Goal: Task Accomplishment & Management: Use online tool/utility

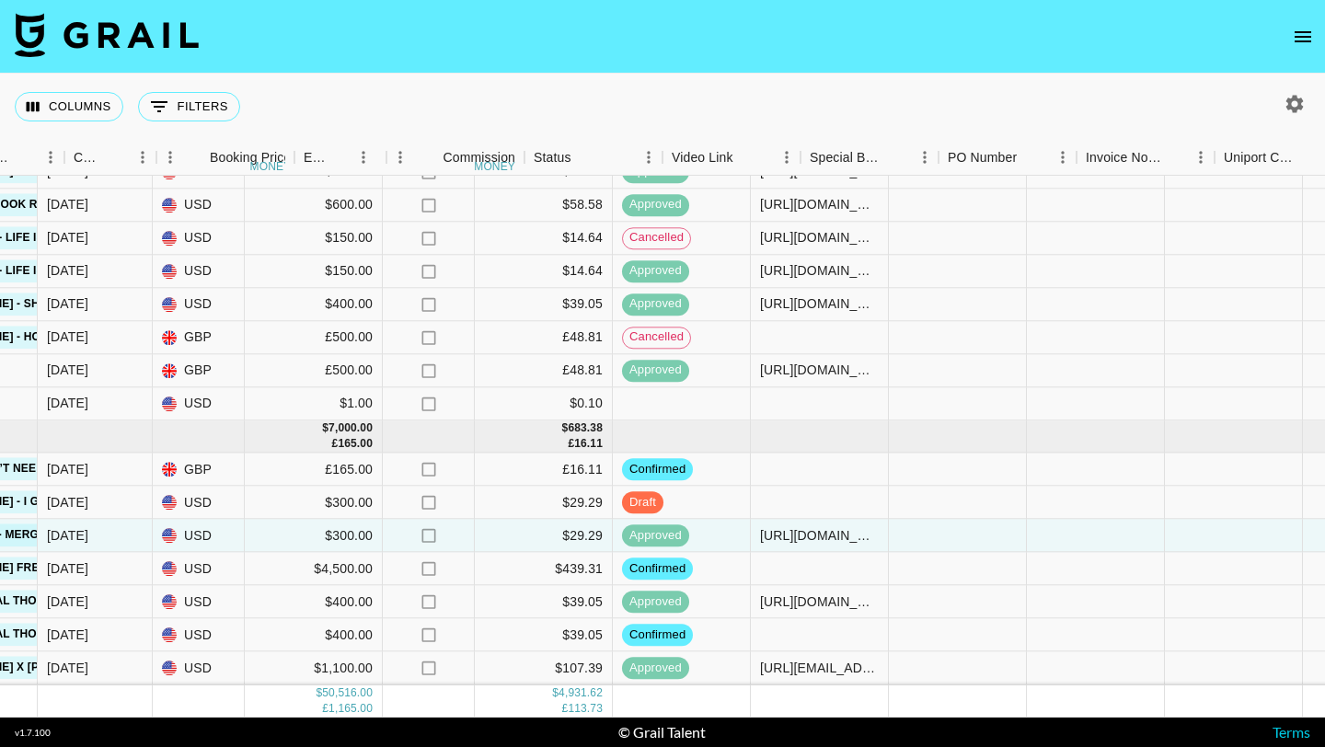
scroll to position [1696, 1096]
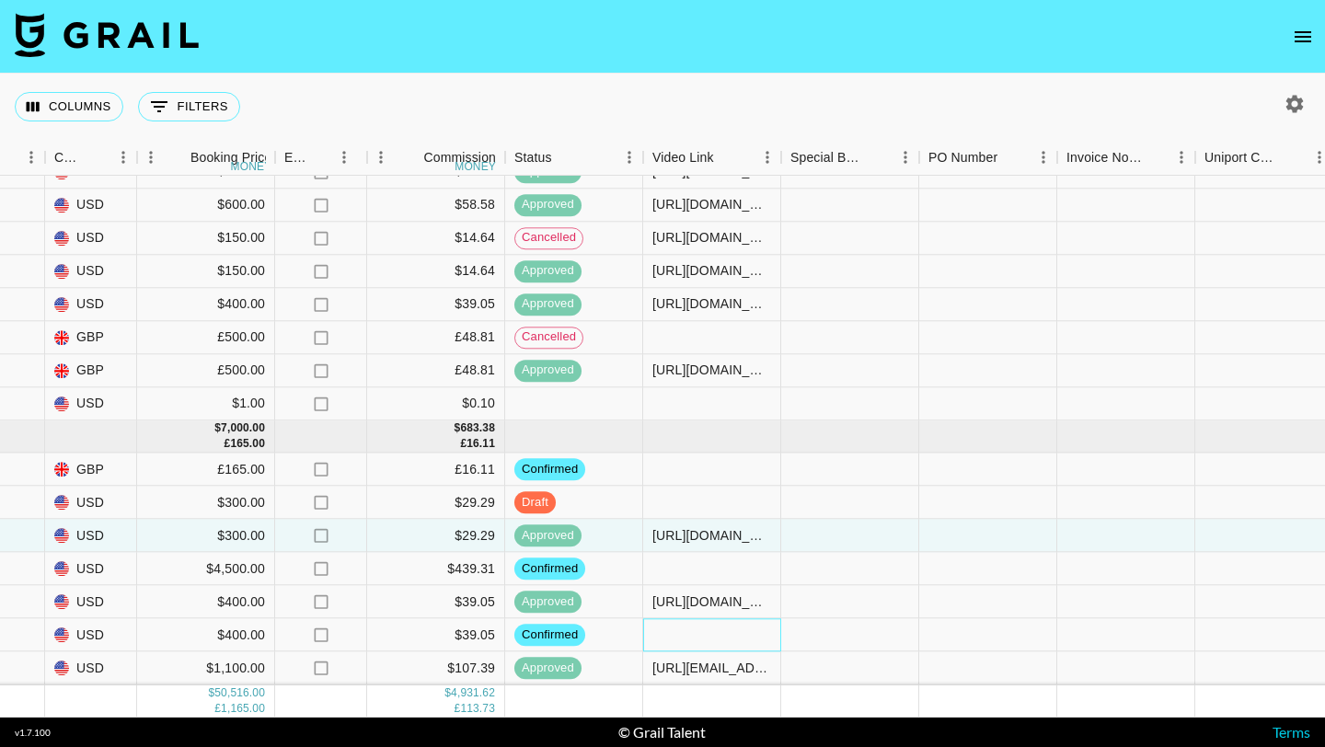
click at [665, 634] on div at bounding box center [712, 635] width 138 height 33
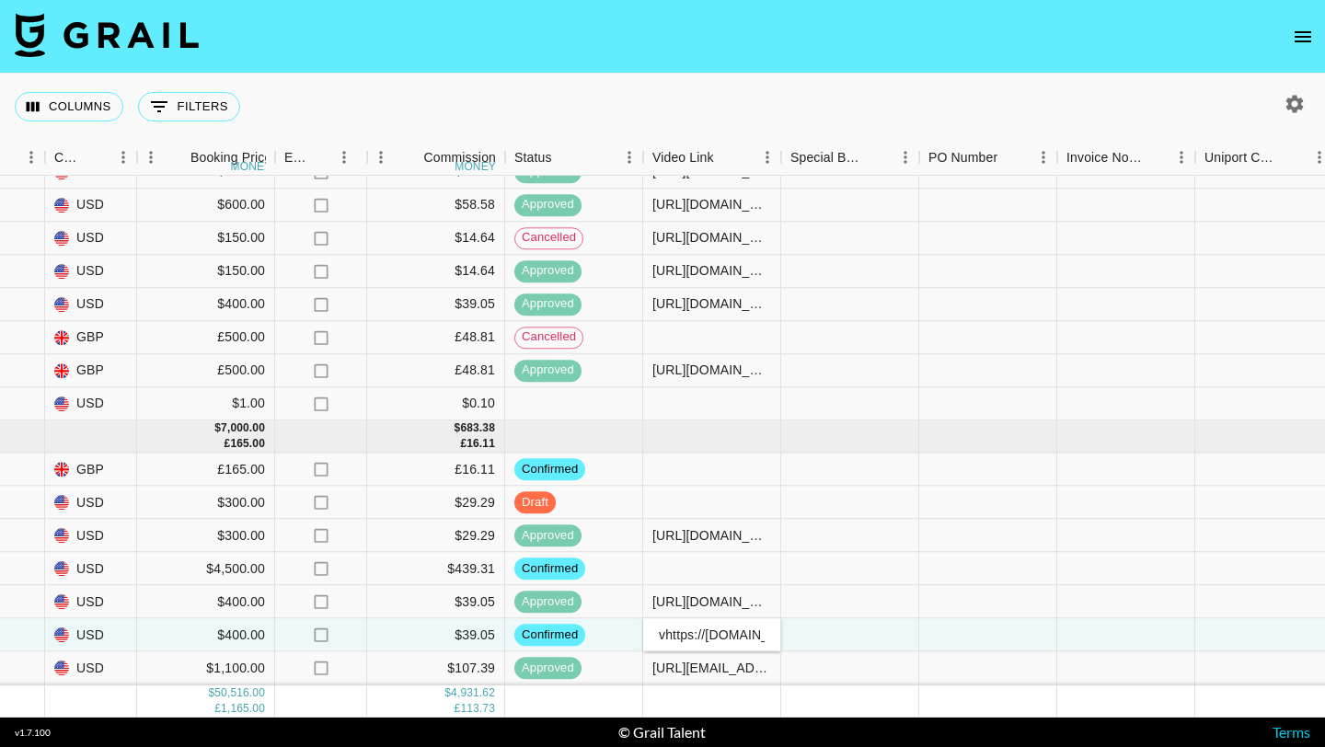
scroll to position [0, 511]
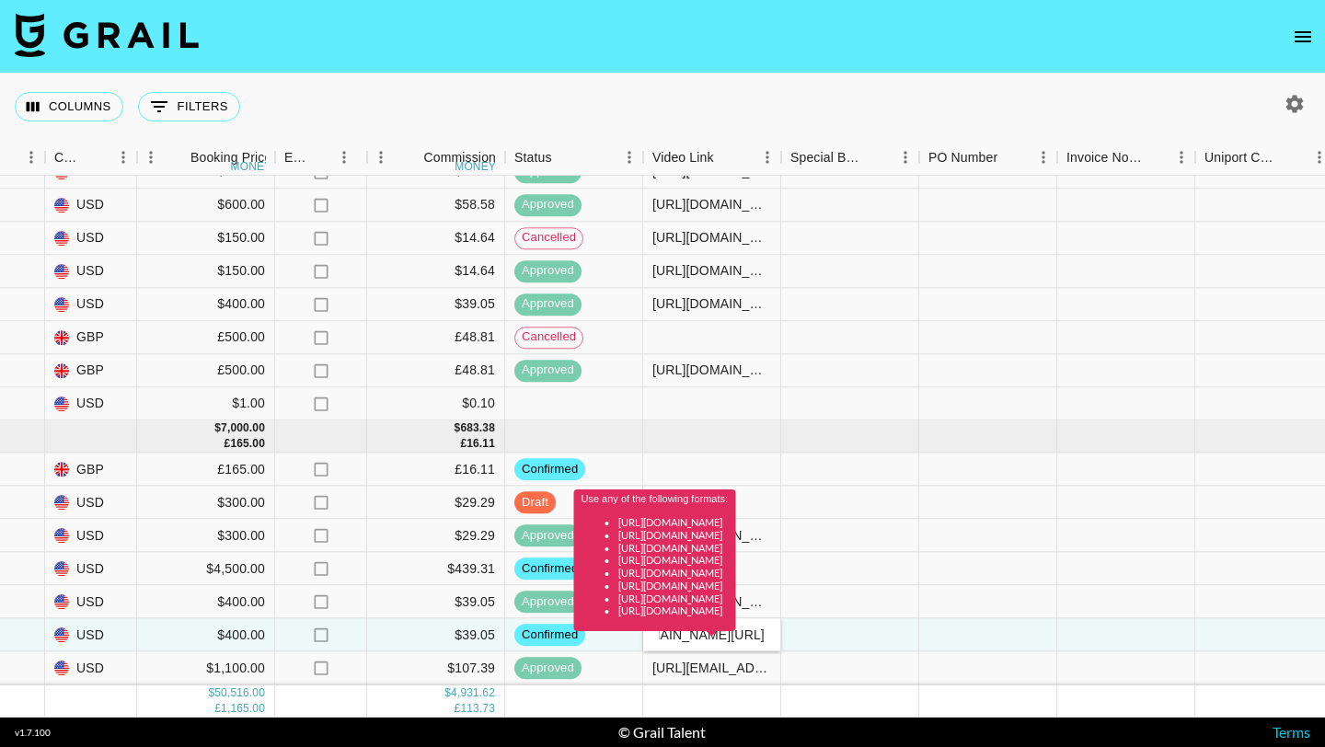
type input "vhttps://www.tiktok.com/@coolestbabeoutthere/video/7548878647675850039?_r=1&_t=…"
click at [692, 633] on div "Use any of the following formats: https://www.tiktok.com/@user/video/1234567 ht…" at bounding box center [655, 567] width 162 height 155
click at [673, 633] on div "Use any of the following formats: https://www.tiktok.com/@user/video/1234567 ht…" at bounding box center [655, 567] width 162 height 155
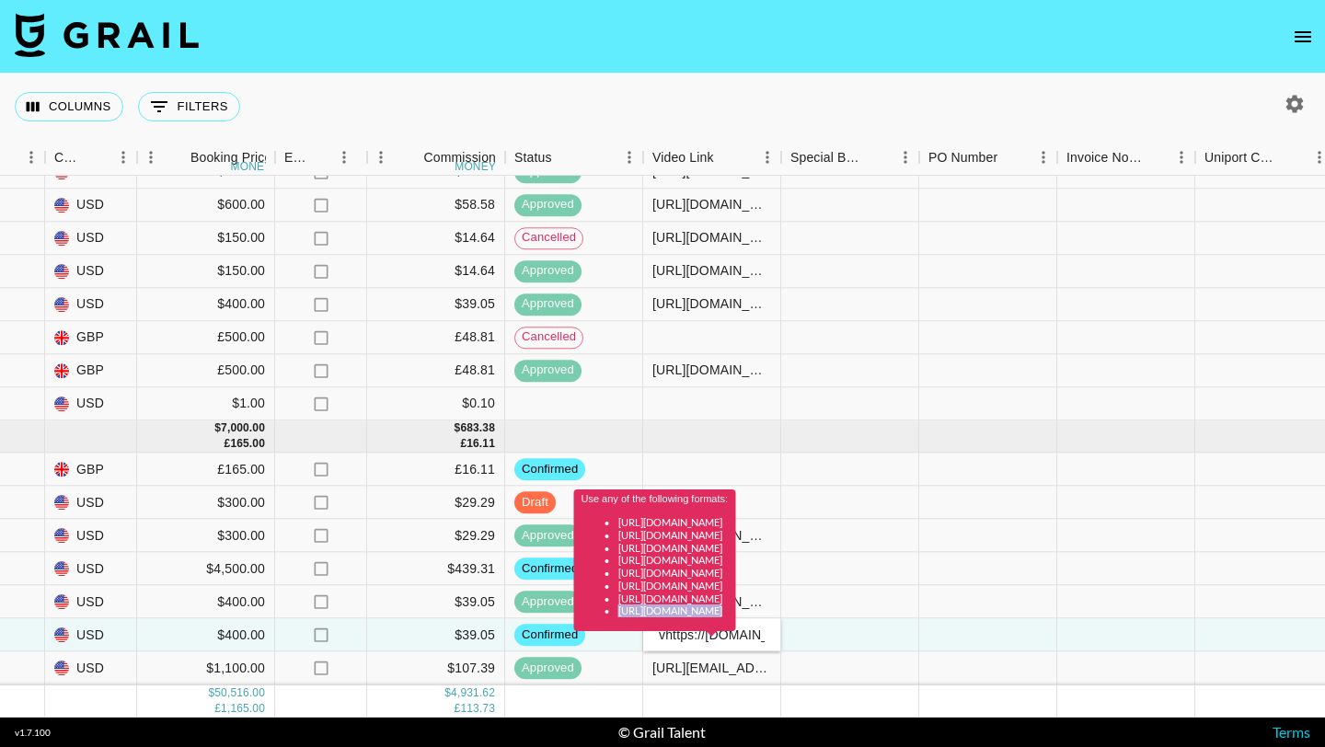
click at [673, 633] on div "Use any of the following formats: https://www.tiktok.com/@user/video/1234567 ht…" at bounding box center [655, 567] width 162 height 155
click at [680, 634] on div "Use any of the following formats: https://www.tiktok.com/@user/video/1234567 ht…" at bounding box center [655, 567] width 162 height 155
click at [734, 634] on div "Use any of the following formats: https://www.tiktok.com/@user/video/1234567 ht…" at bounding box center [655, 567] width 162 height 155
click at [736, 635] on div "Use any of the following formats: https://www.tiktok.com/@user/video/1234567 ht…" at bounding box center [655, 567] width 162 height 155
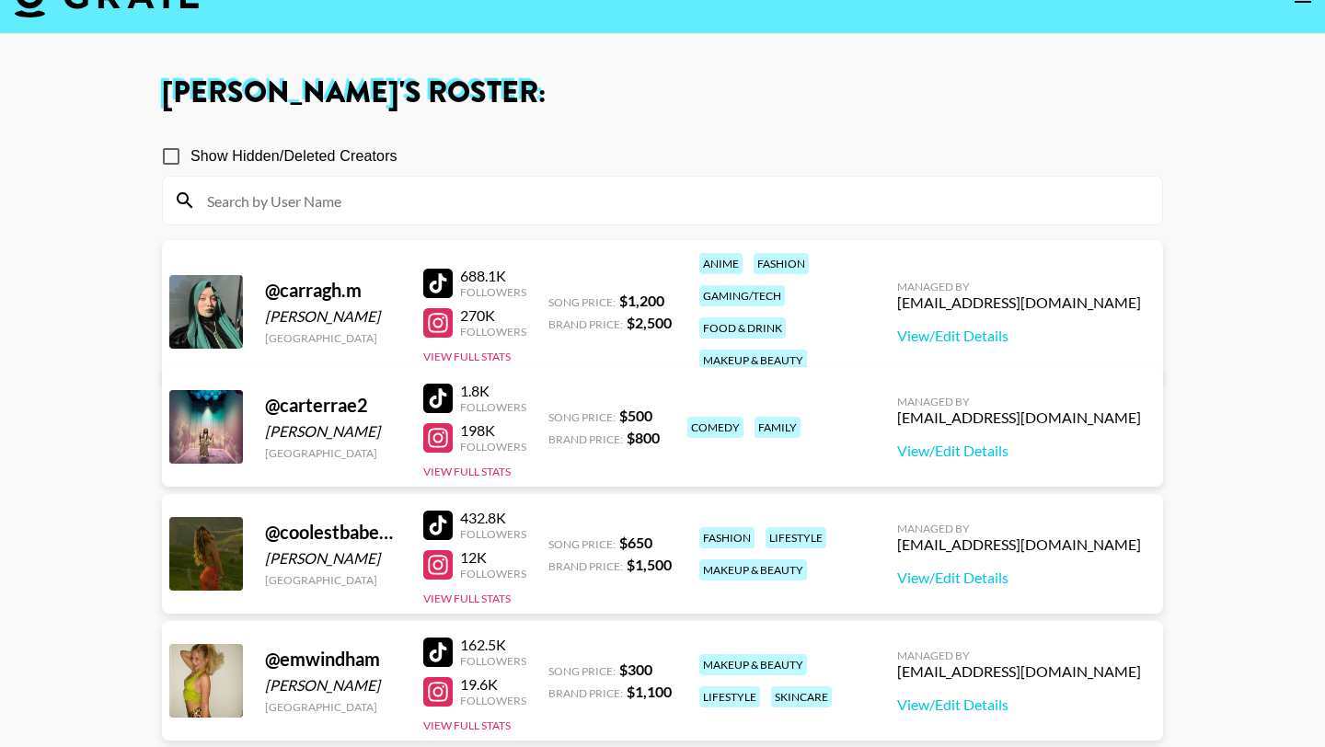
scroll to position [48, 0]
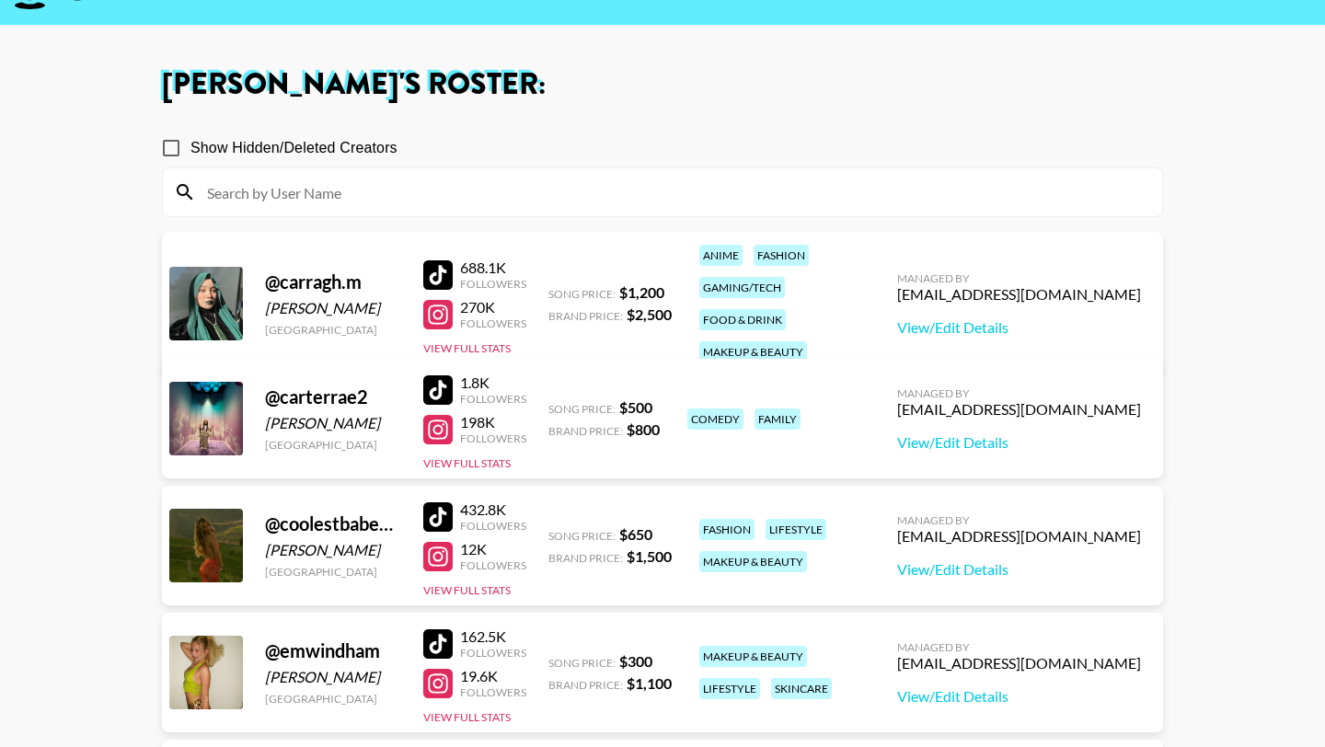
click at [441, 514] on div at bounding box center [437, 516] width 29 height 29
click at [437, 512] on div at bounding box center [437, 516] width 29 height 29
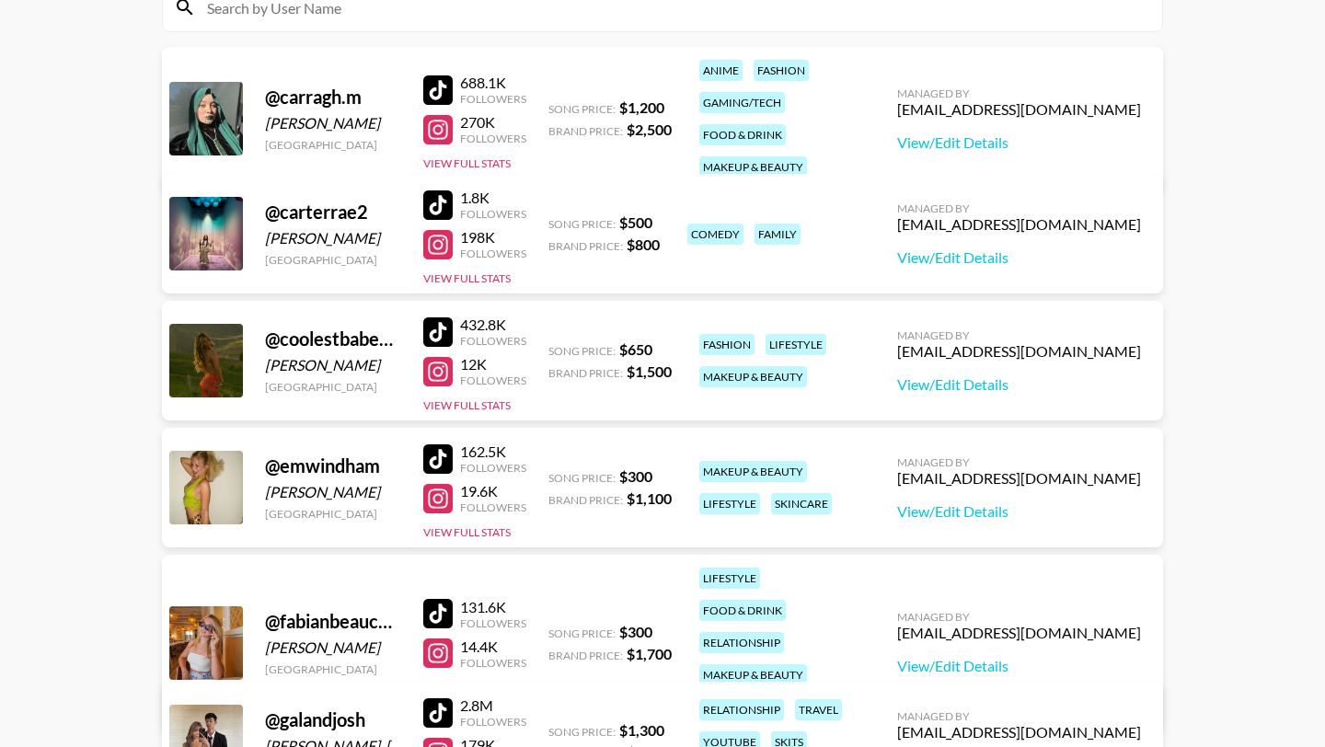
scroll to position [234, 0]
click at [458, 460] on link at bounding box center [441, 458] width 37 height 29
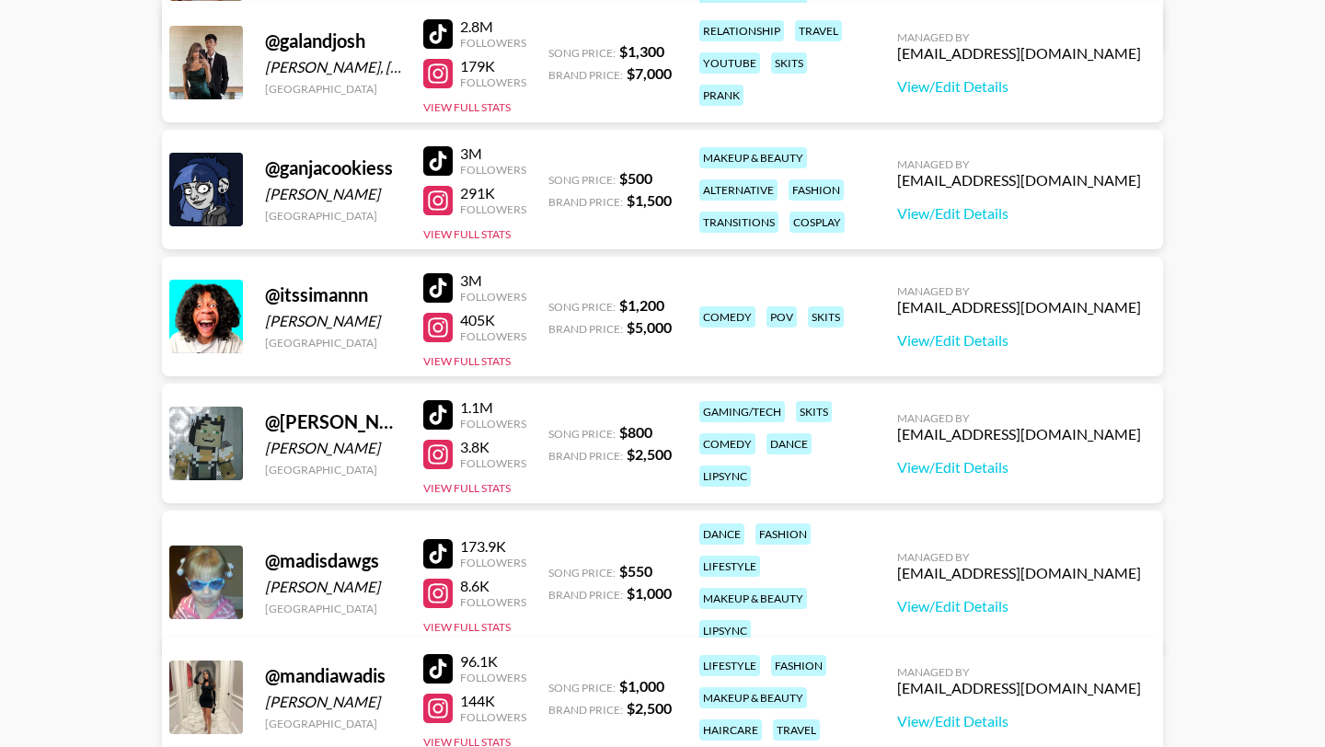
scroll to position [924, 0]
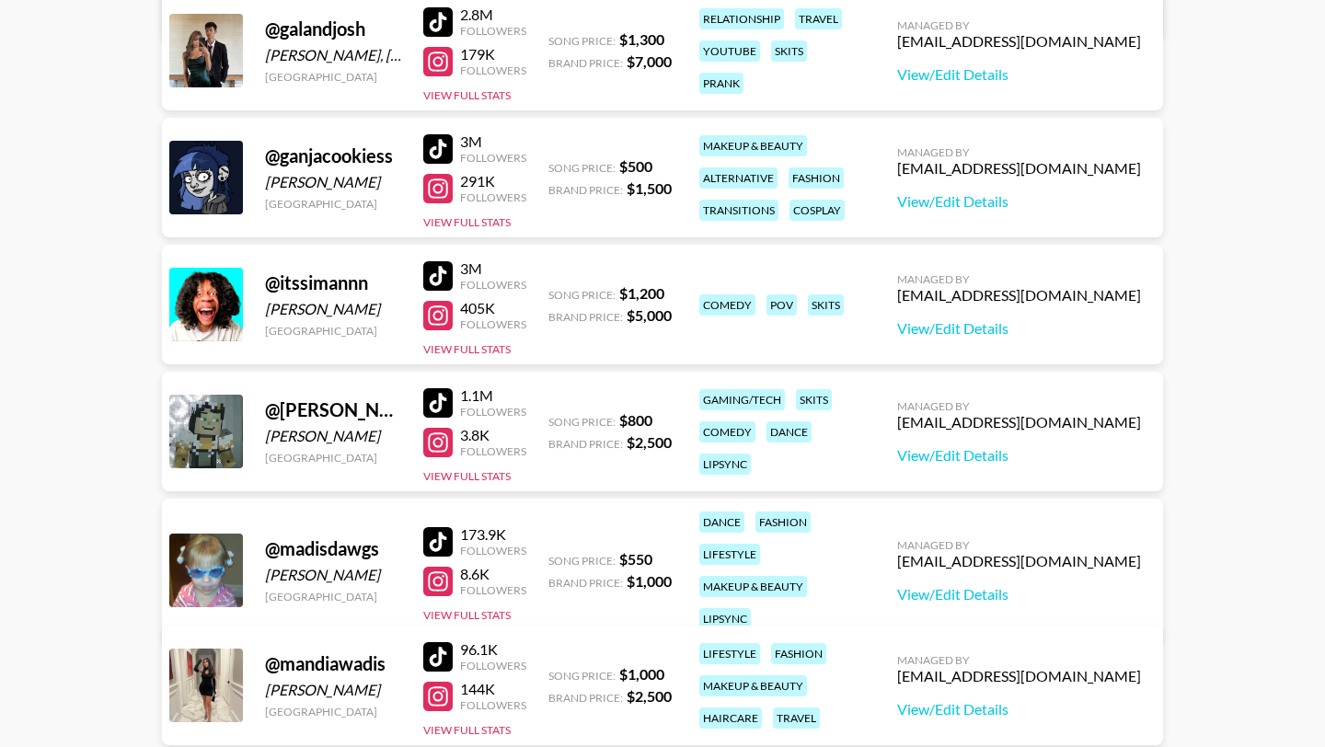
click at [444, 527] on div at bounding box center [437, 541] width 29 height 29
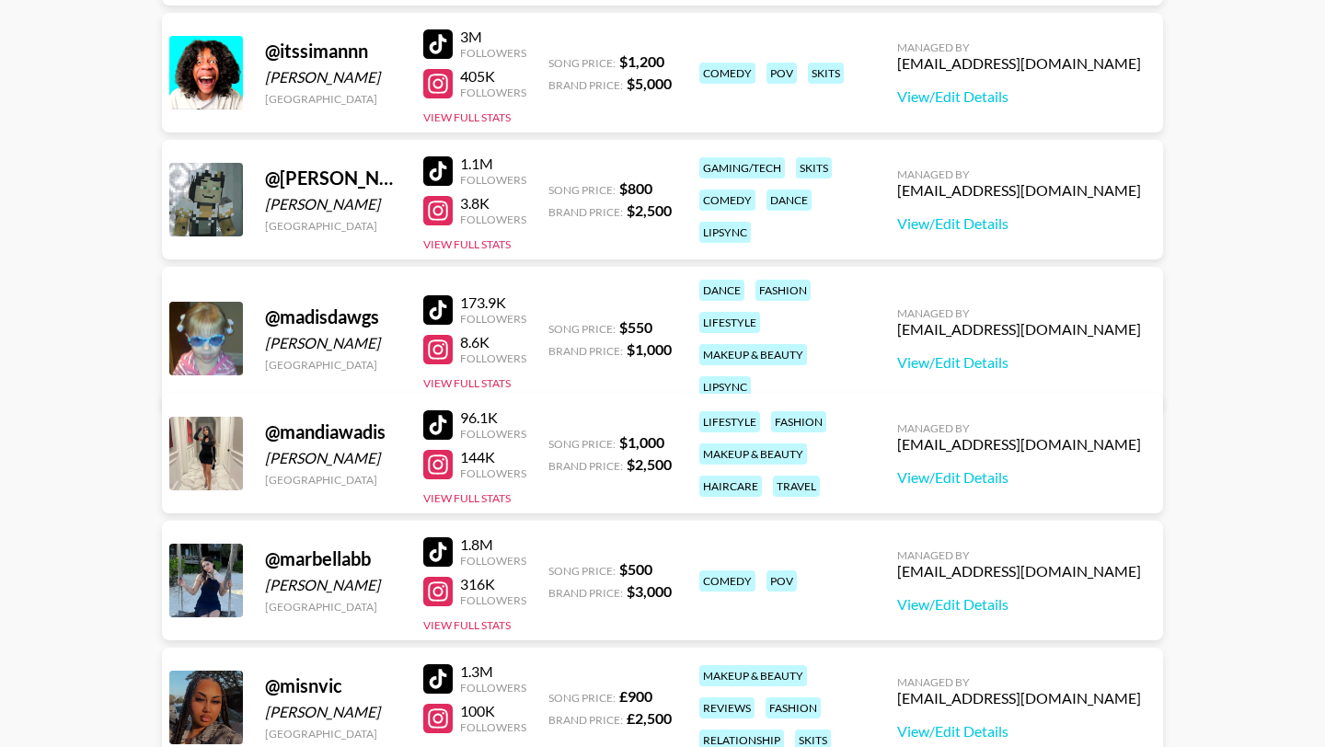
scroll to position [1194, 0]
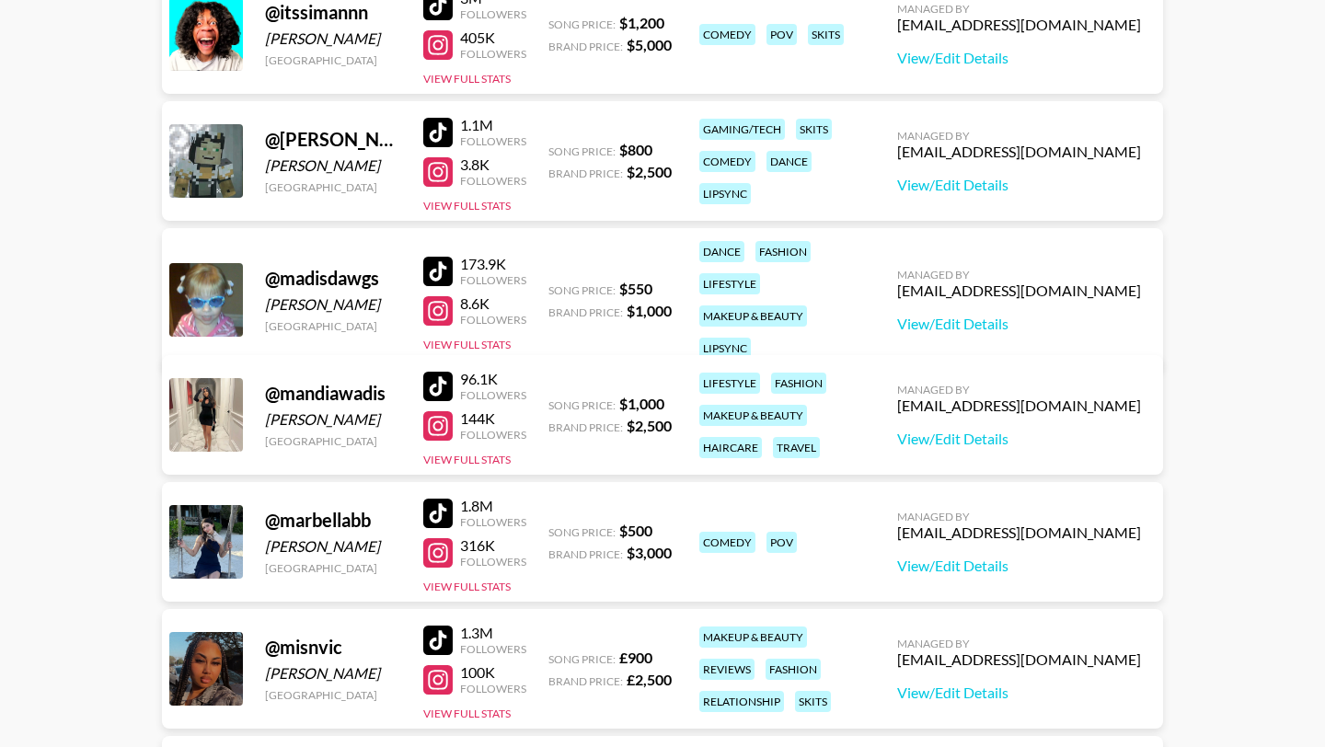
click at [452, 394] on div at bounding box center [437, 386] width 29 height 29
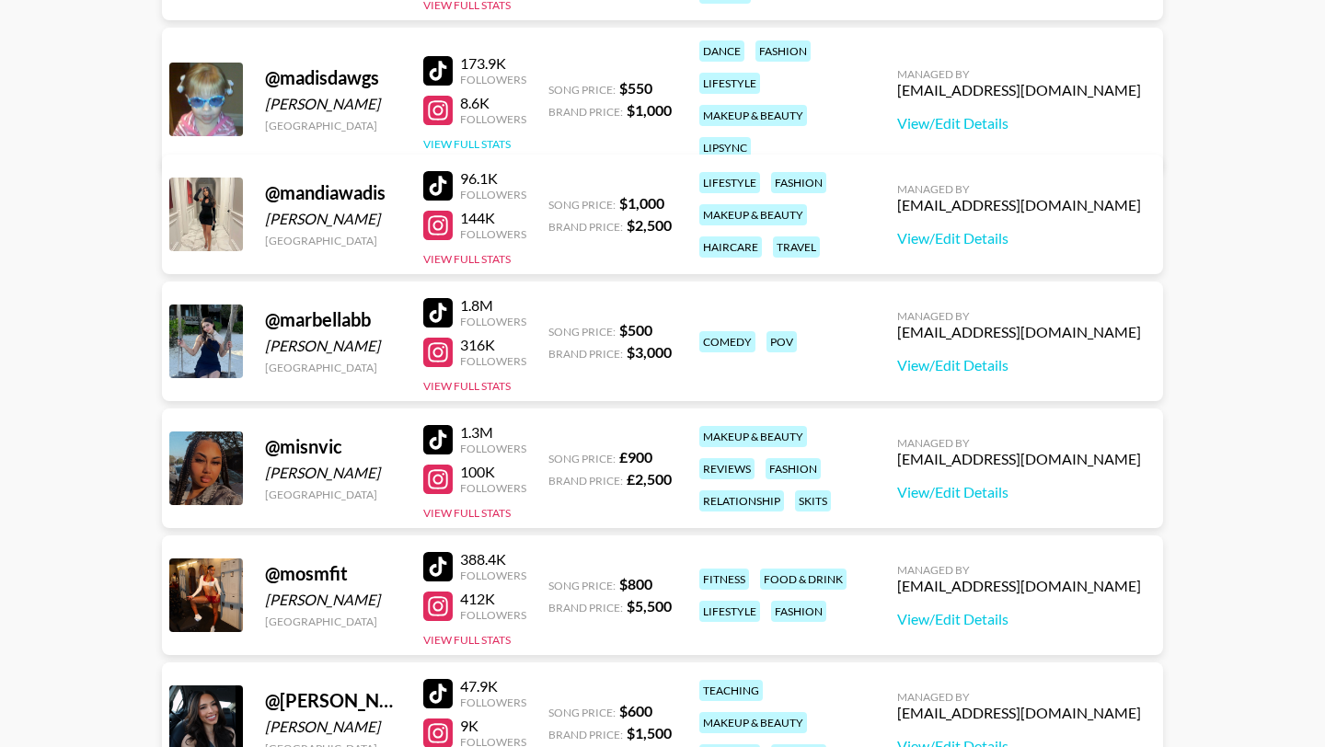
scroll to position [1402, 0]
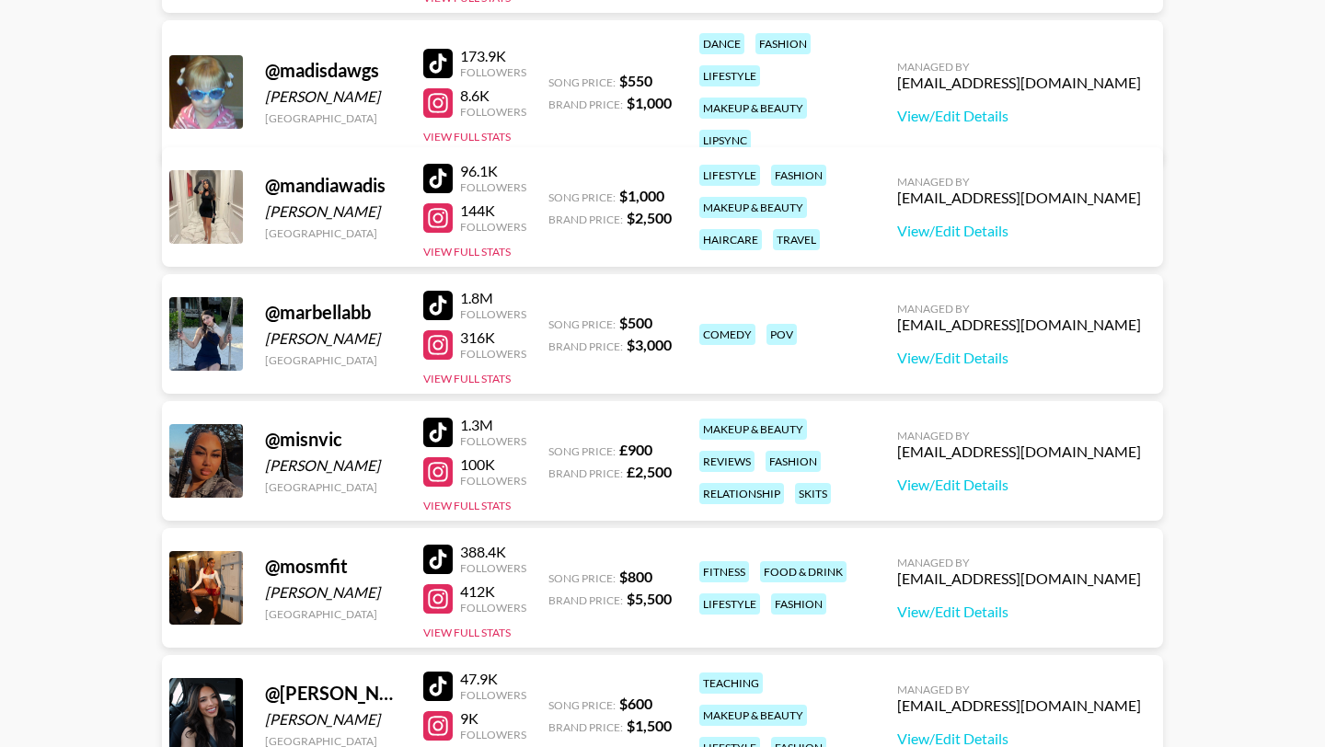
click at [444, 291] on div at bounding box center [437, 305] width 29 height 29
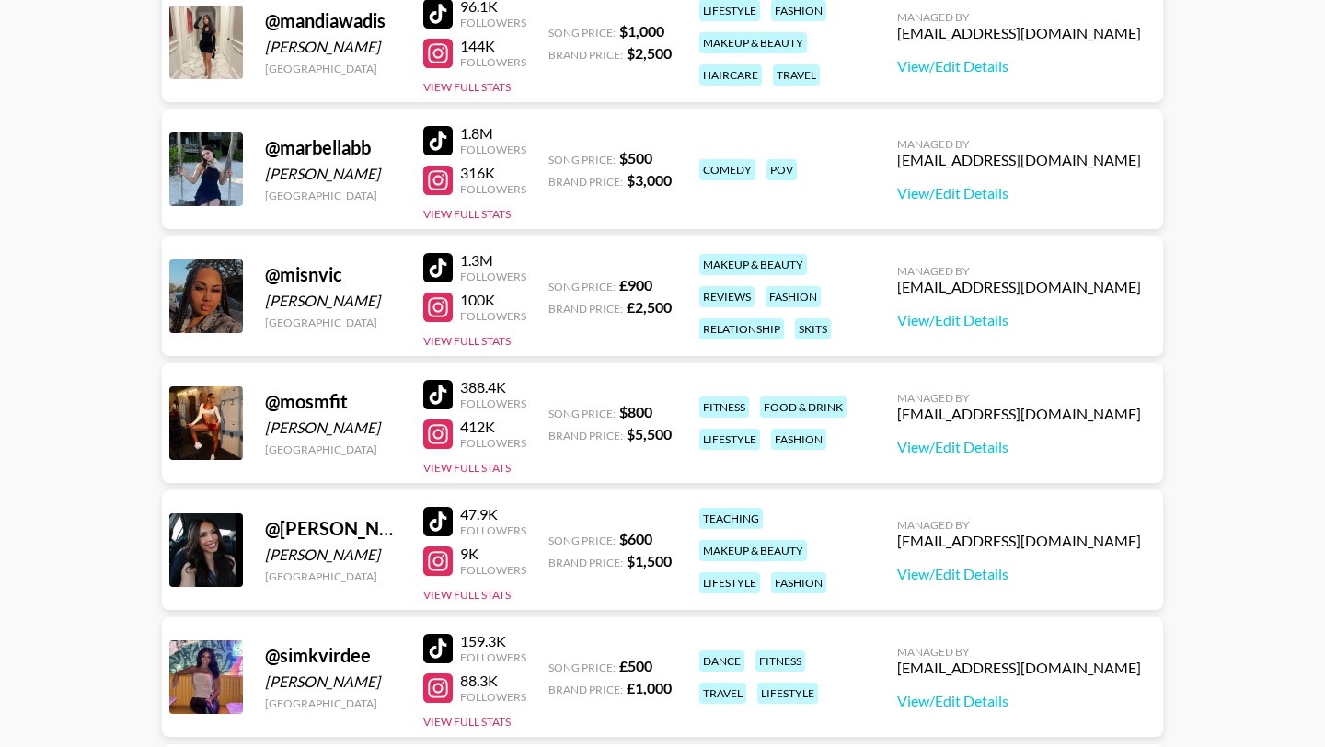
scroll to position [1587, 0]
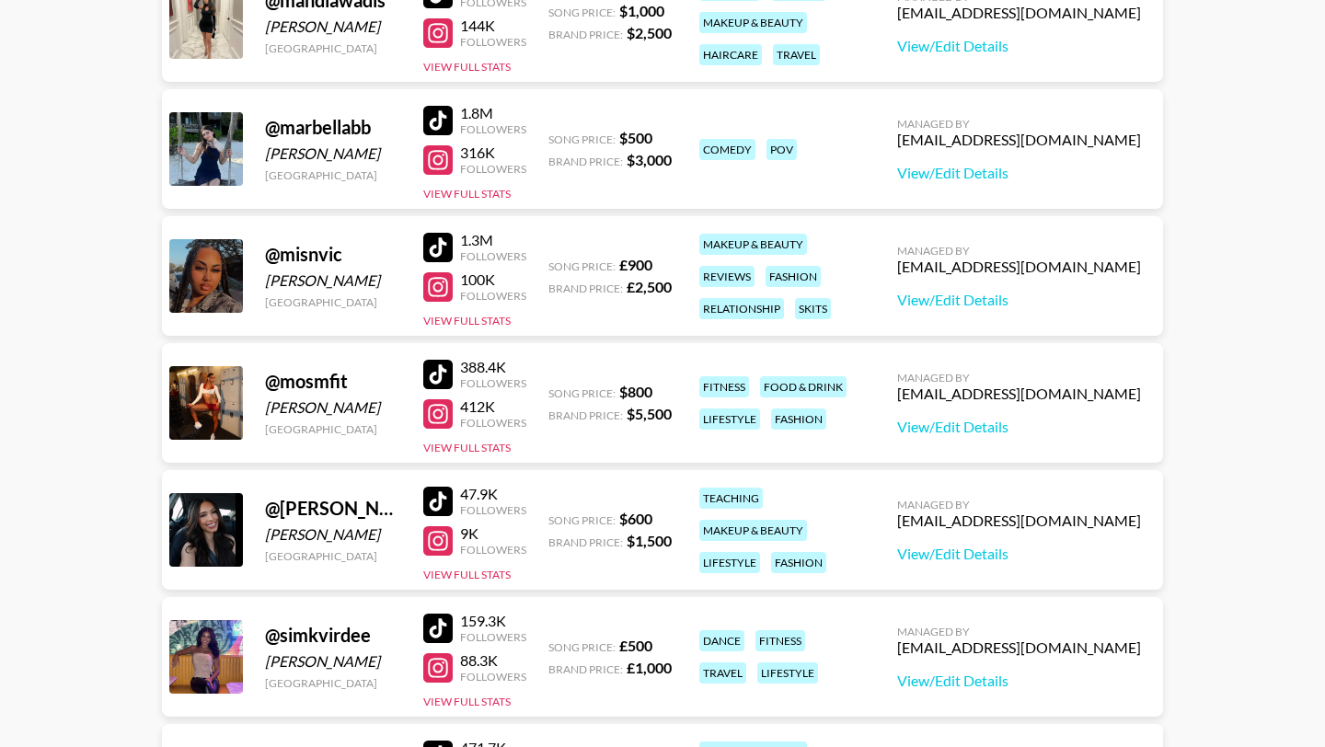
click at [426, 506] on div at bounding box center [437, 501] width 29 height 29
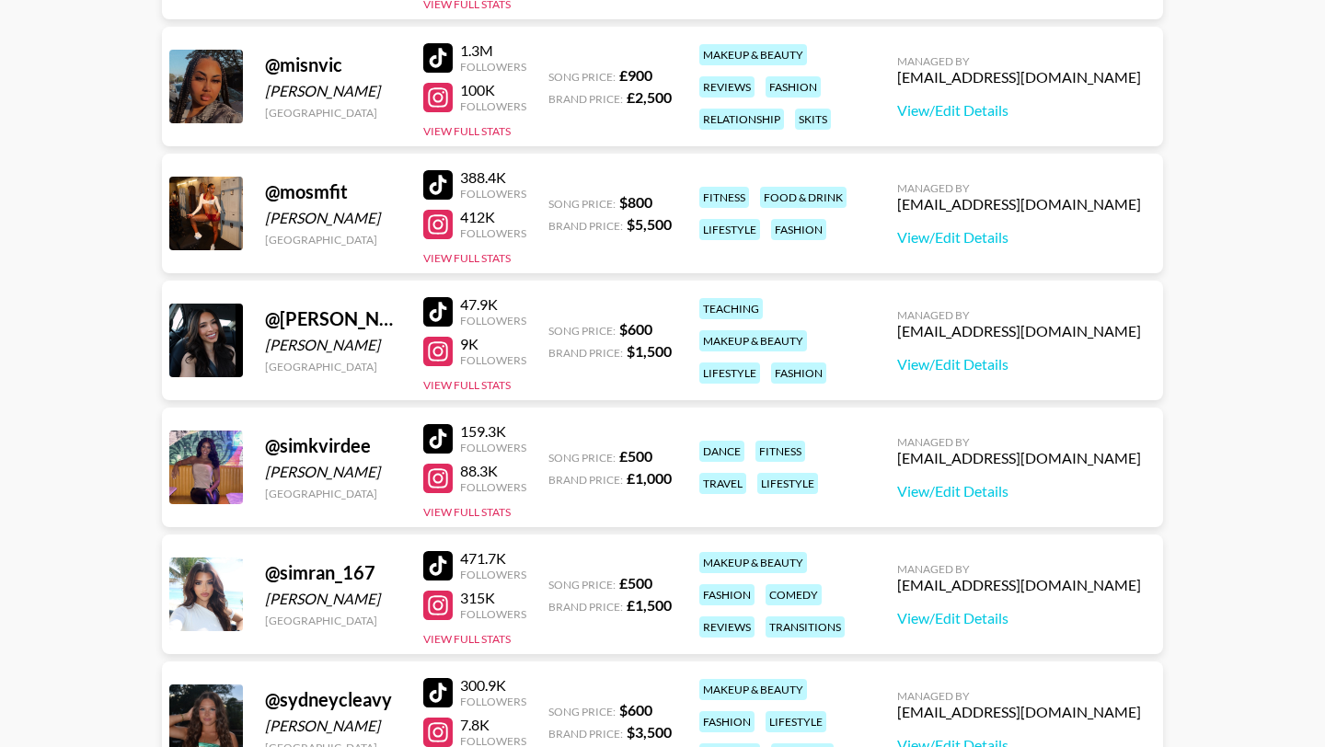
scroll to position [1812, 0]
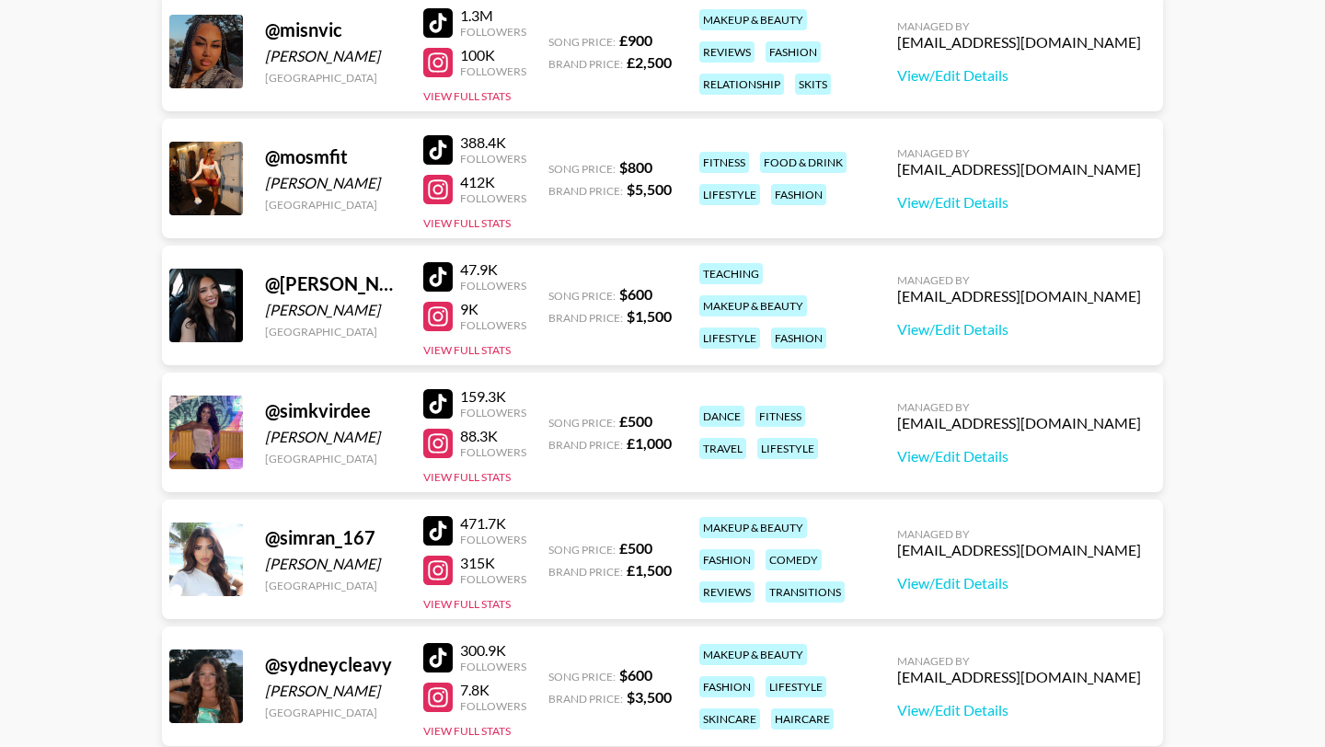
click at [447, 407] on div at bounding box center [437, 403] width 29 height 29
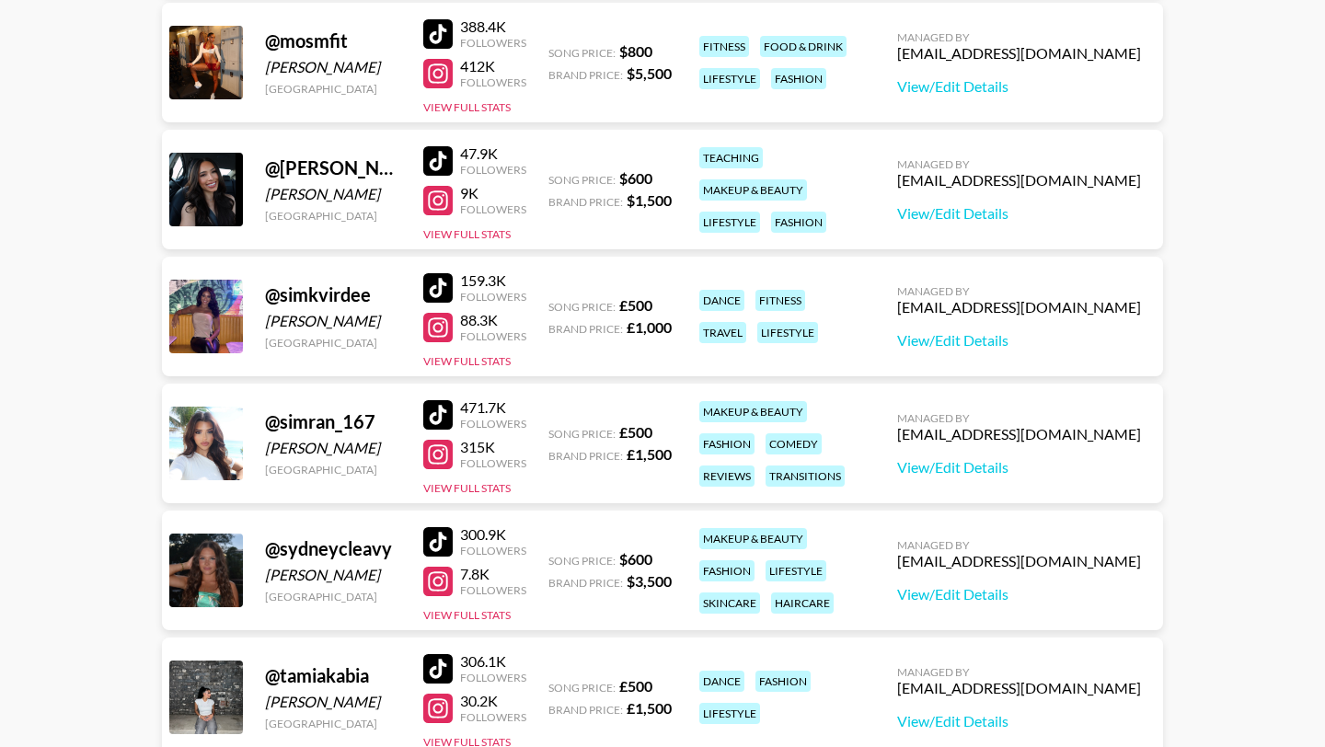
scroll to position [1943, 0]
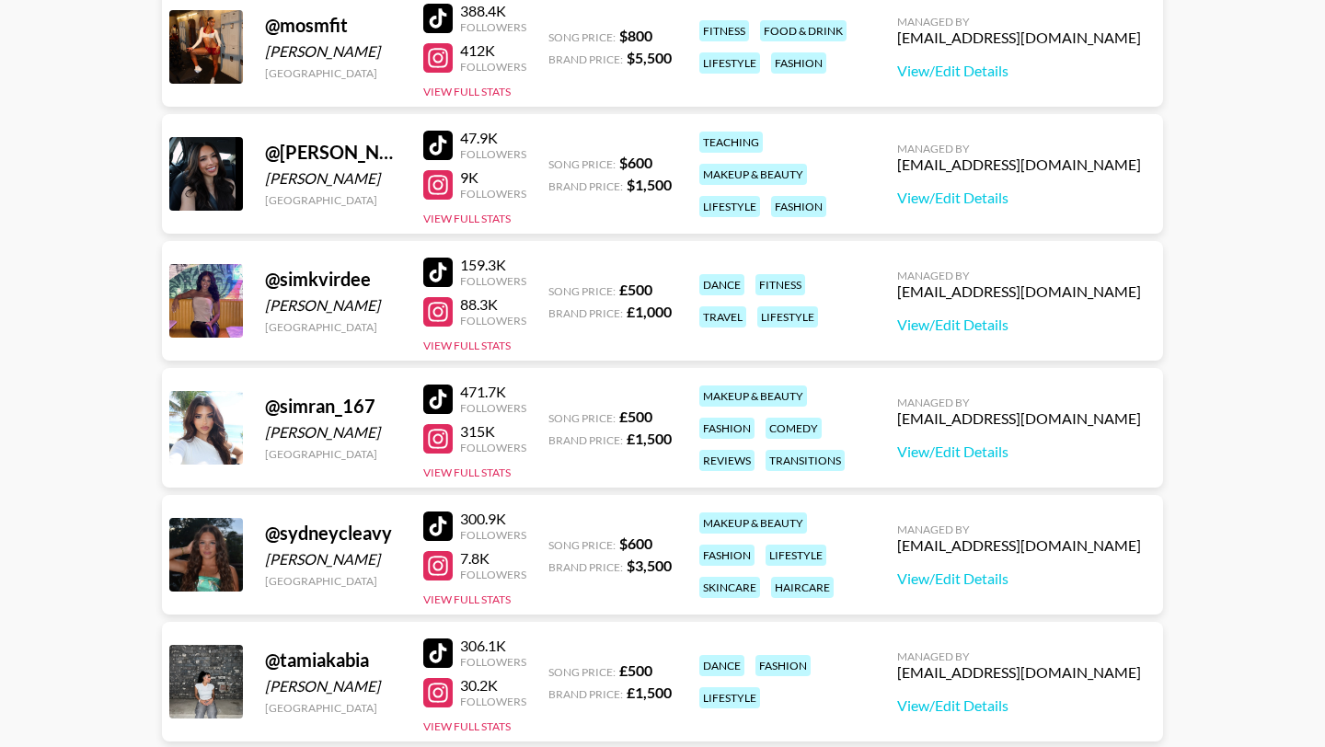
click at [444, 519] on div at bounding box center [437, 526] width 29 height 29
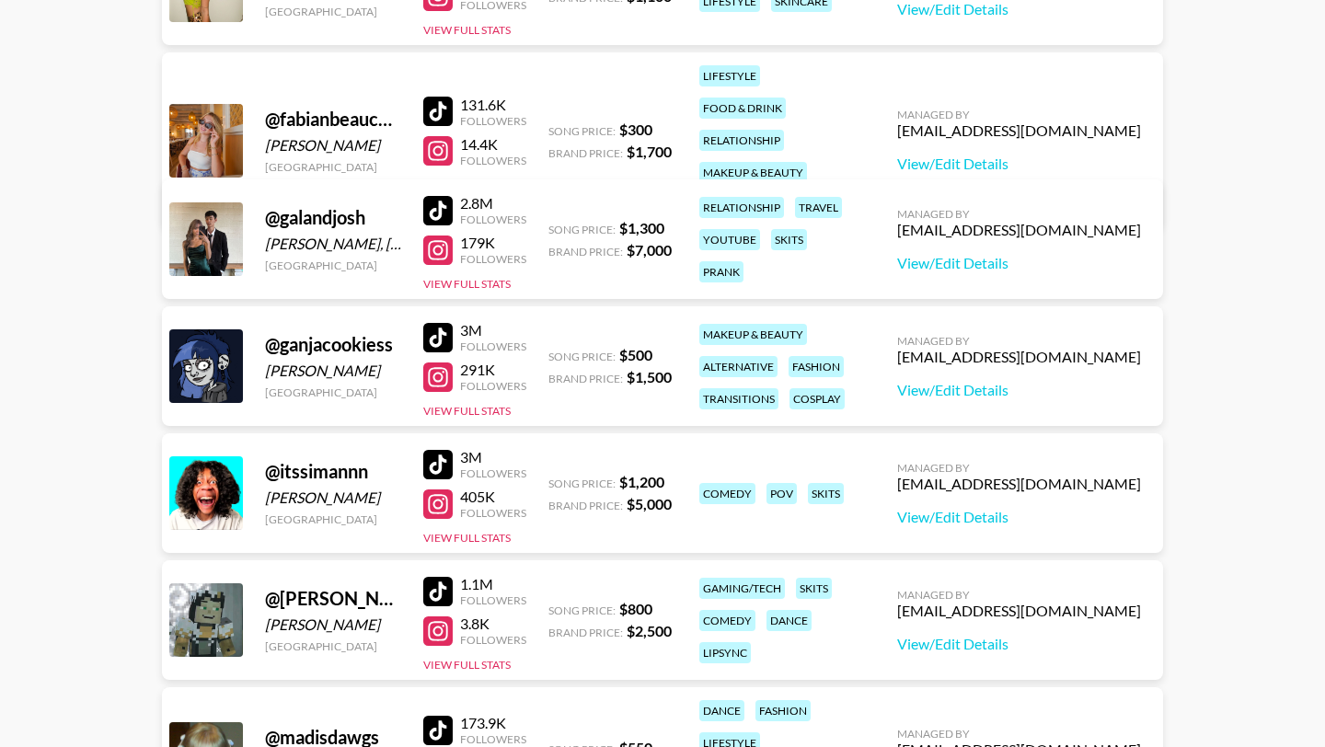
scroll to position [732, 0]
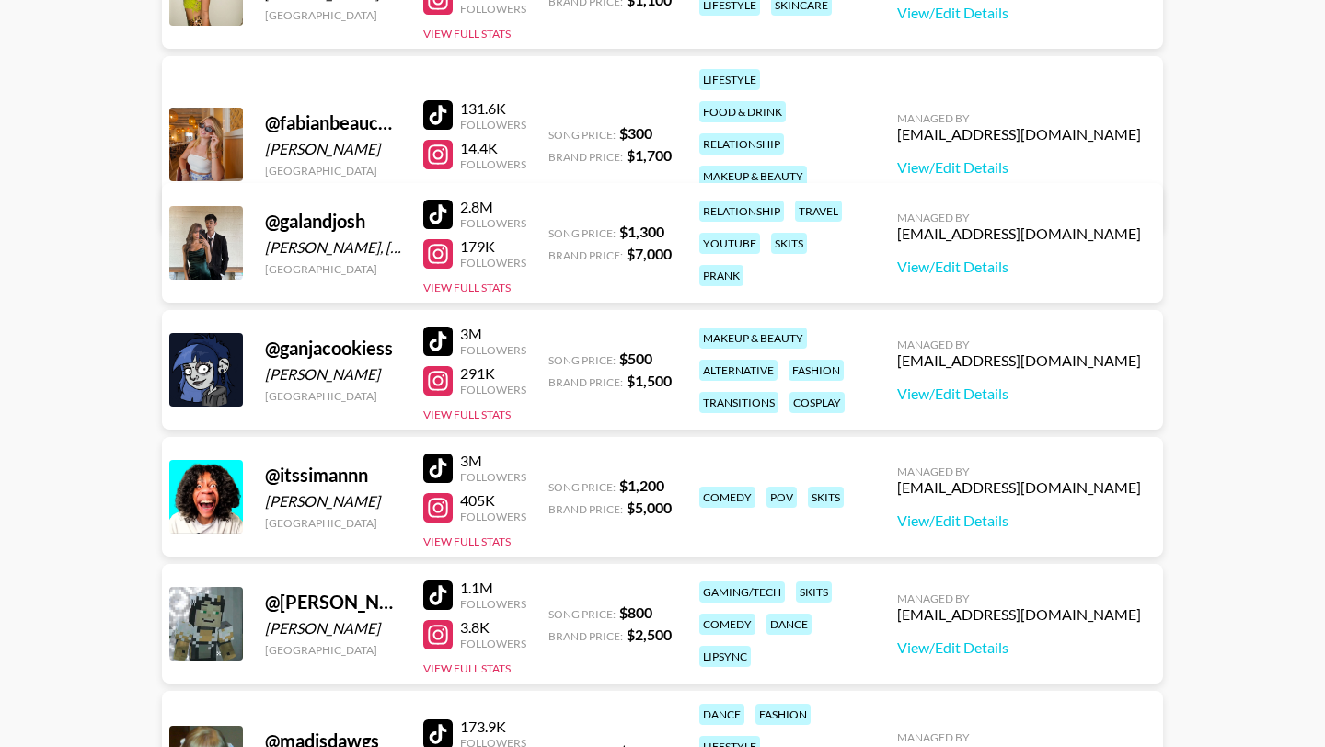
click at [442, 214] on div at bounding box center [437, 214] width 29 height 29
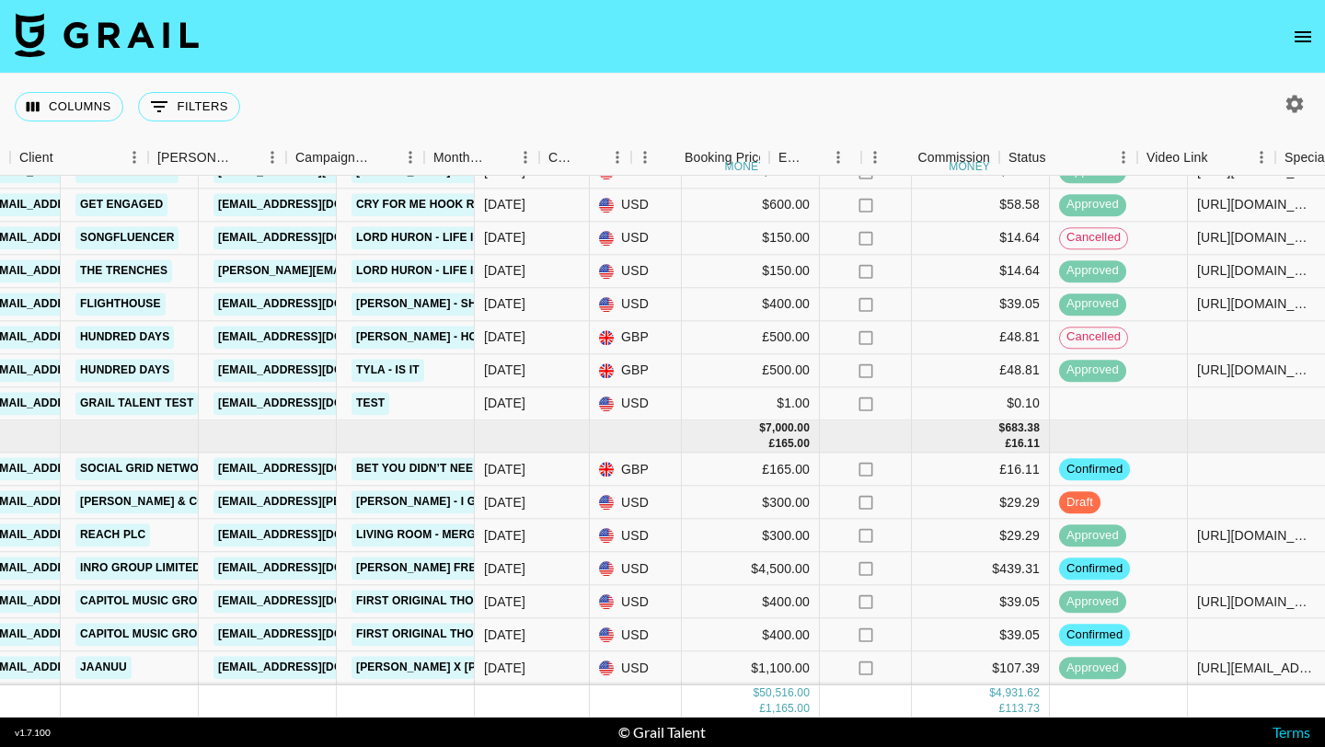
scroll to position [1696, 954]
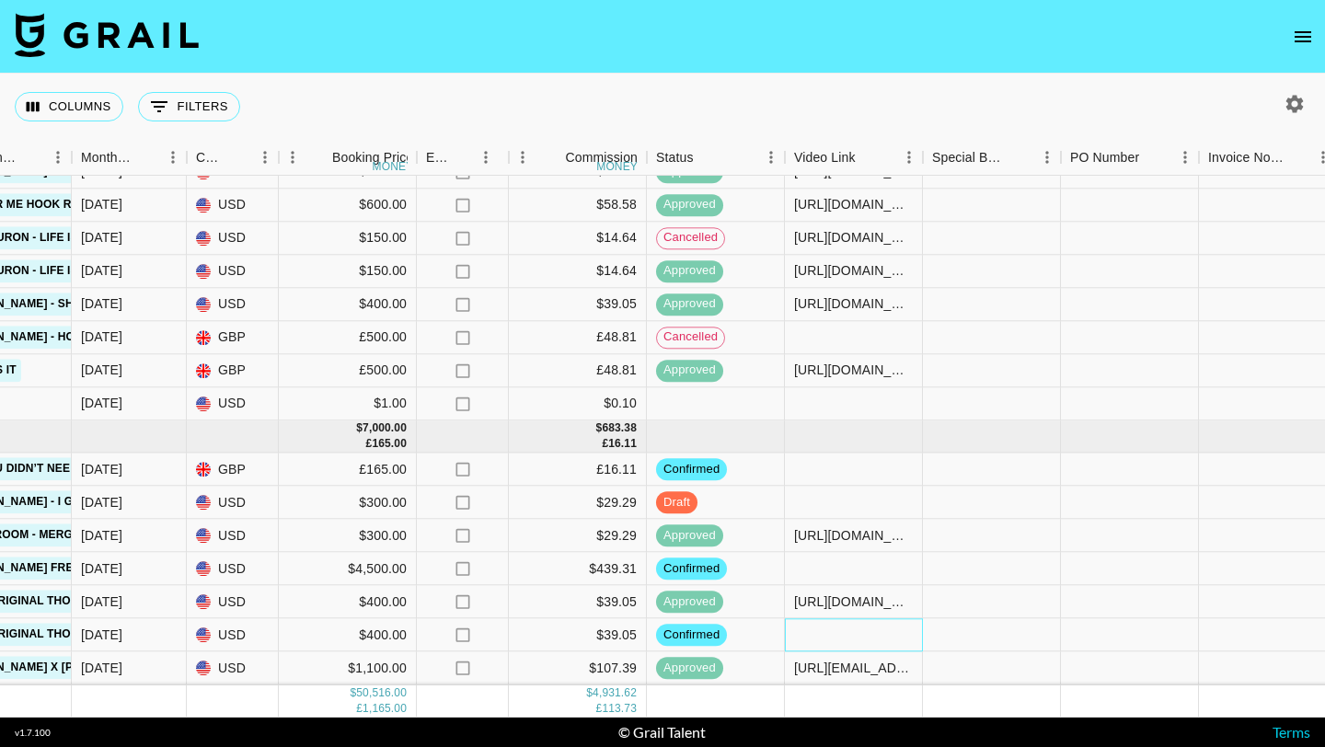
click at [807, 640] on div at bounding box center [854, 635] width 138 height 33
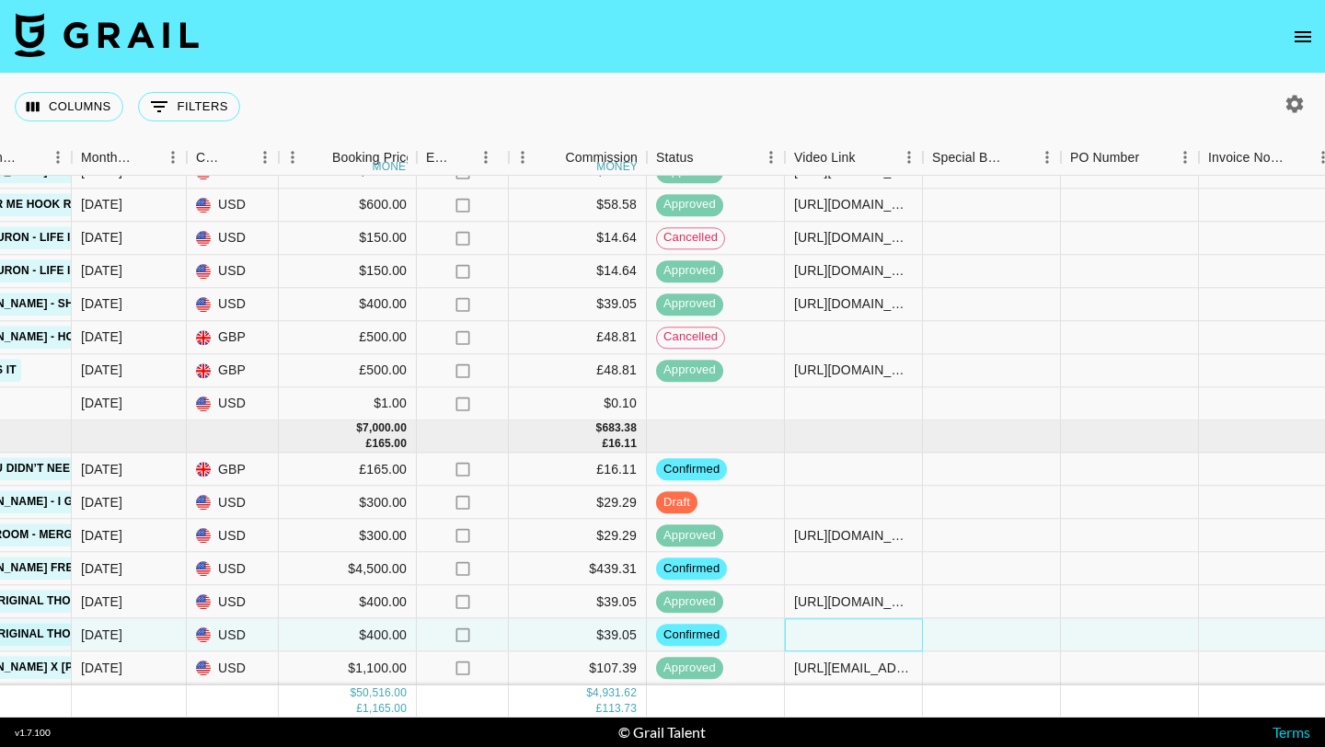
click at [810, 637] on div at bounding box center [854, 635] width 138 height 33
click at [824, 638] on input "[URL][DOMAIN_NAME]" at bounding box center [853, 635] width 135 height 15
type input "[URL][DOMAIN_NAME]"
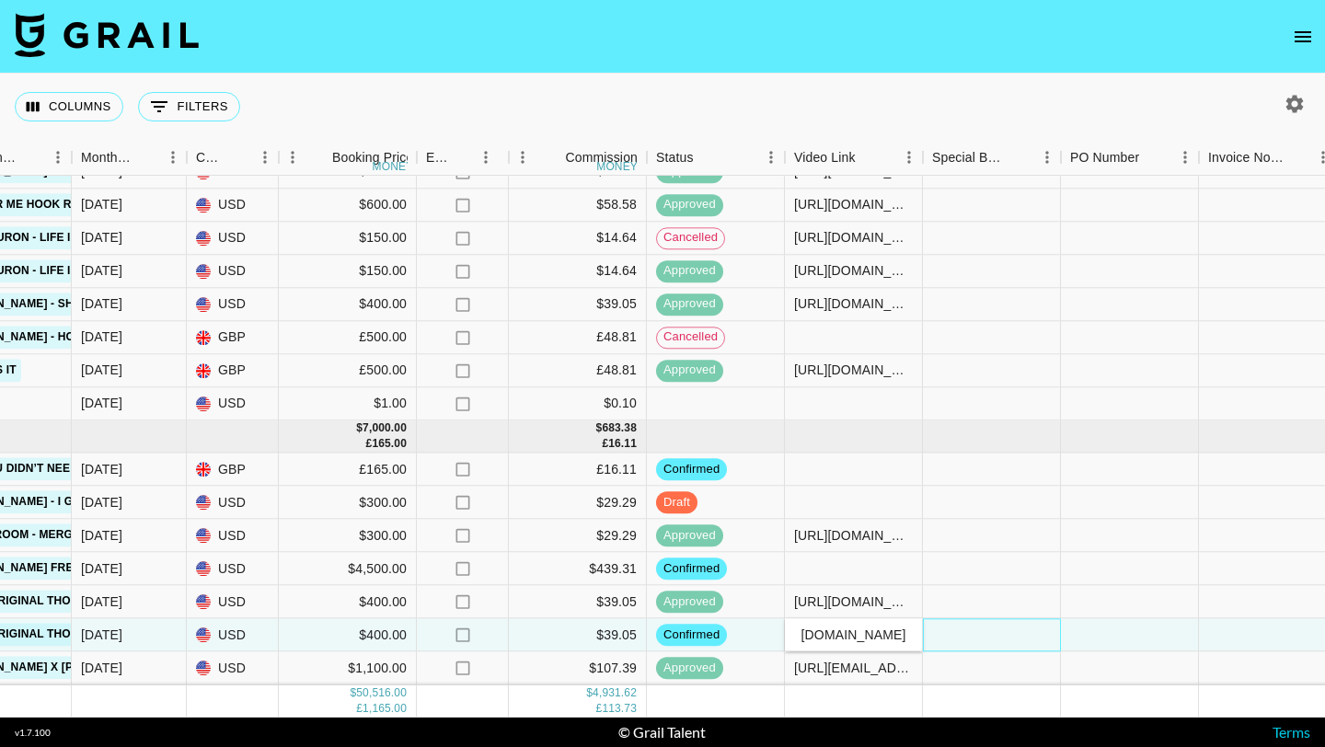
click at [943, 638] on div at bounding box center [992, 635] width 138 height 33
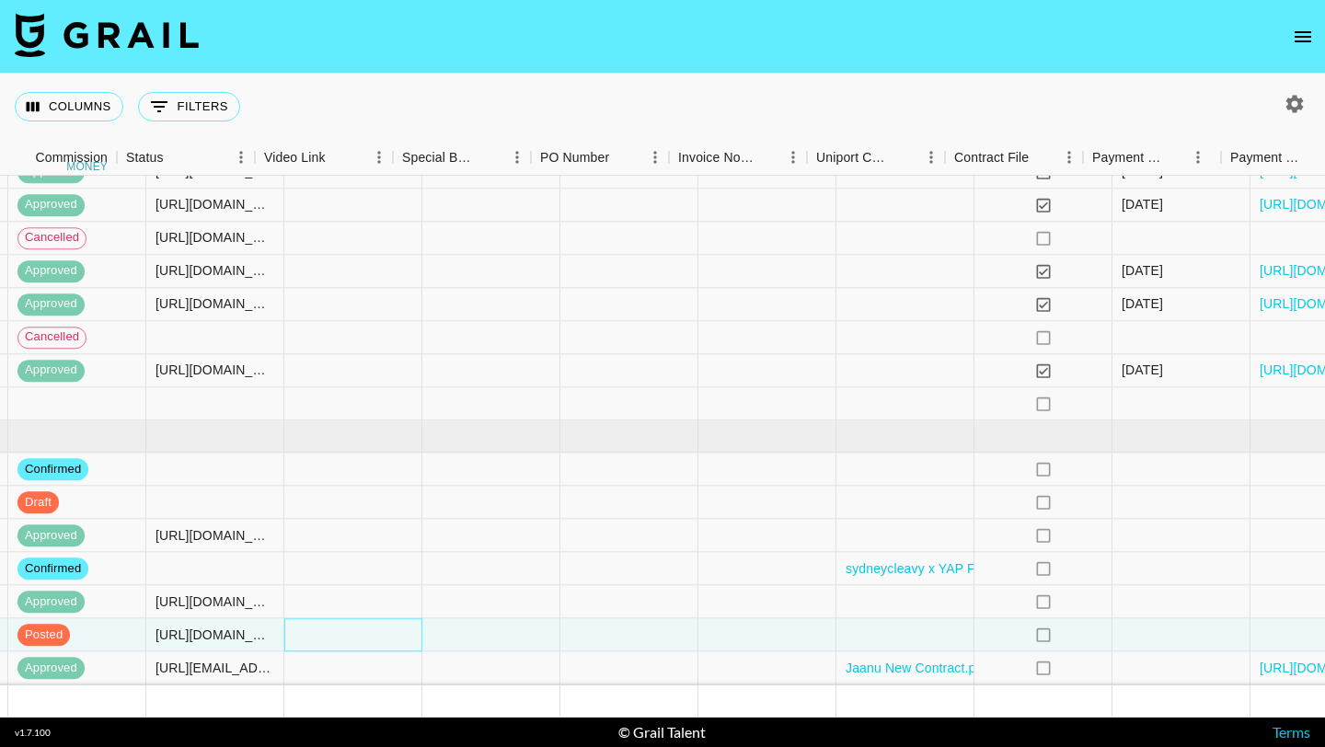
scroll to position [1696, 1730]
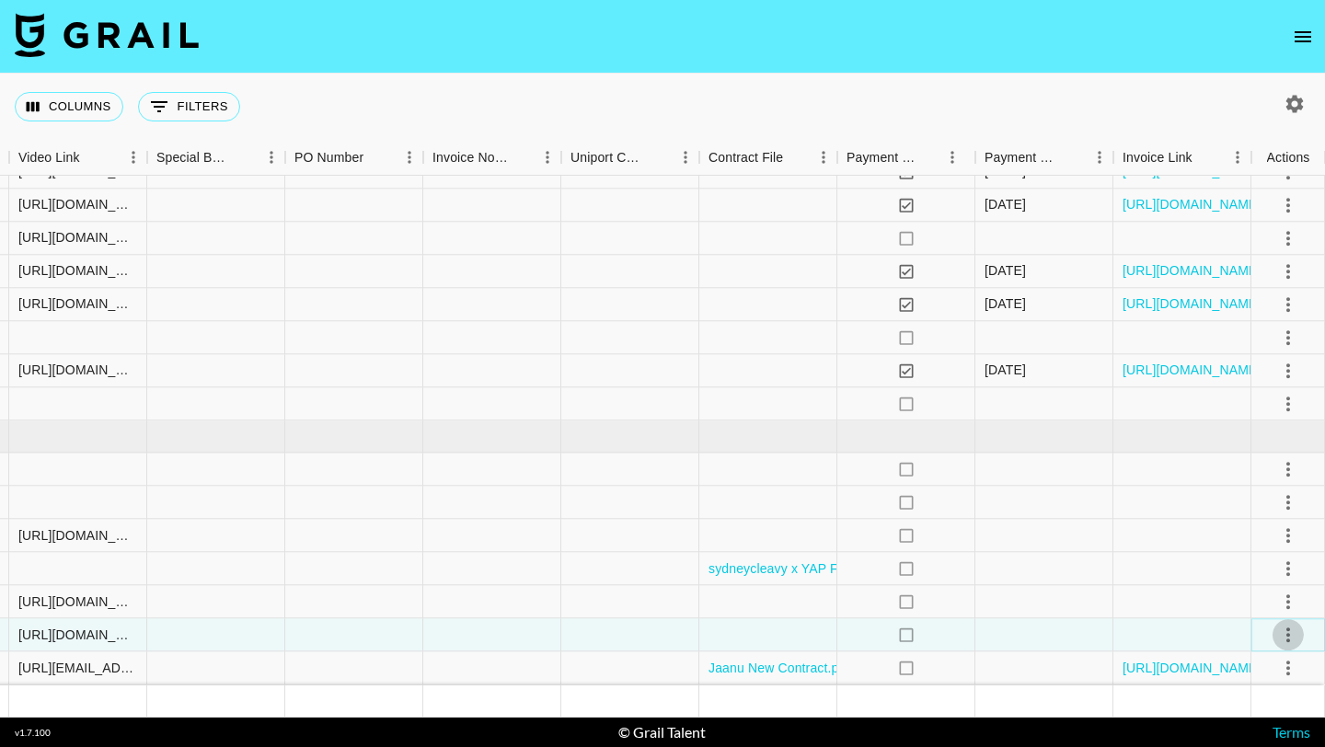
click at [1275, 629] on button "select merge strategy" at bounding box center [1288, 634] width 31 height 31
click at [1272, 604] on div "Approve" at bounding box center [1248, 595] width 56 height 22
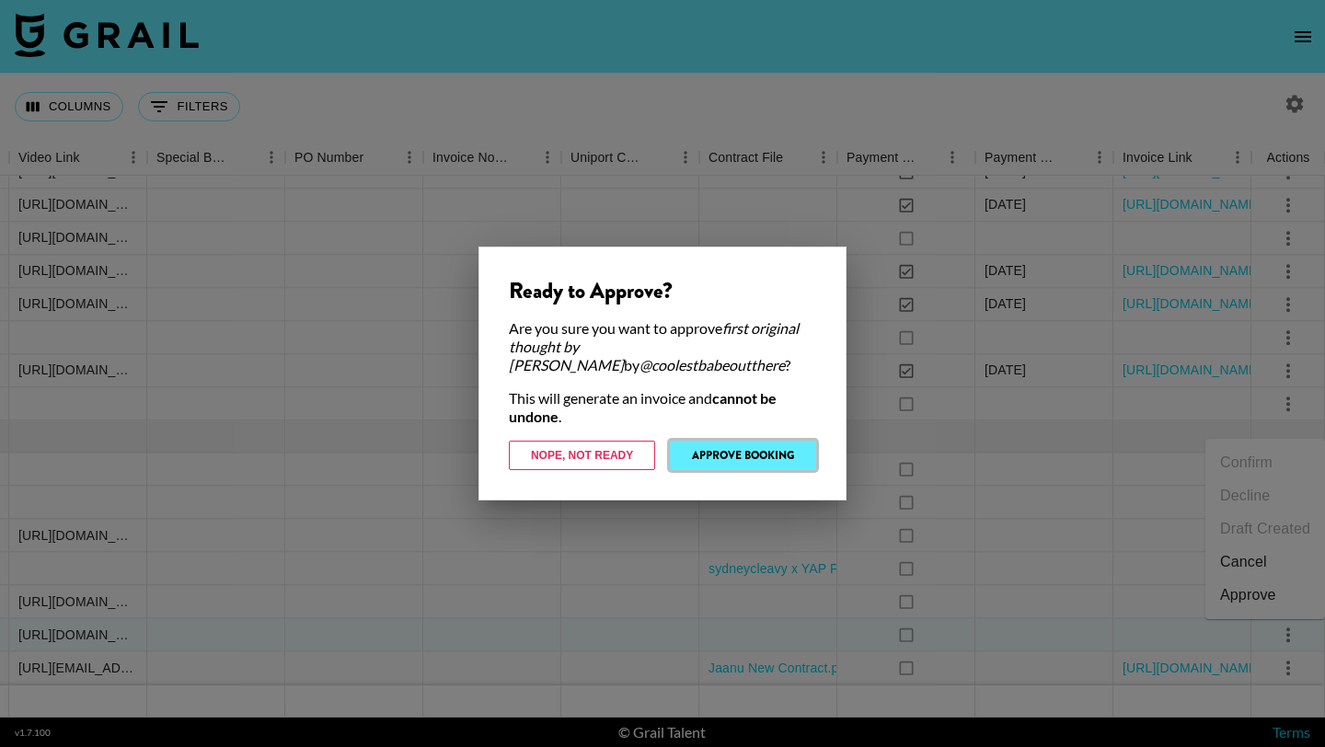
click at [739, 453] on button "Approve Booking" at bounding box center [743, 455] width 146 height 29
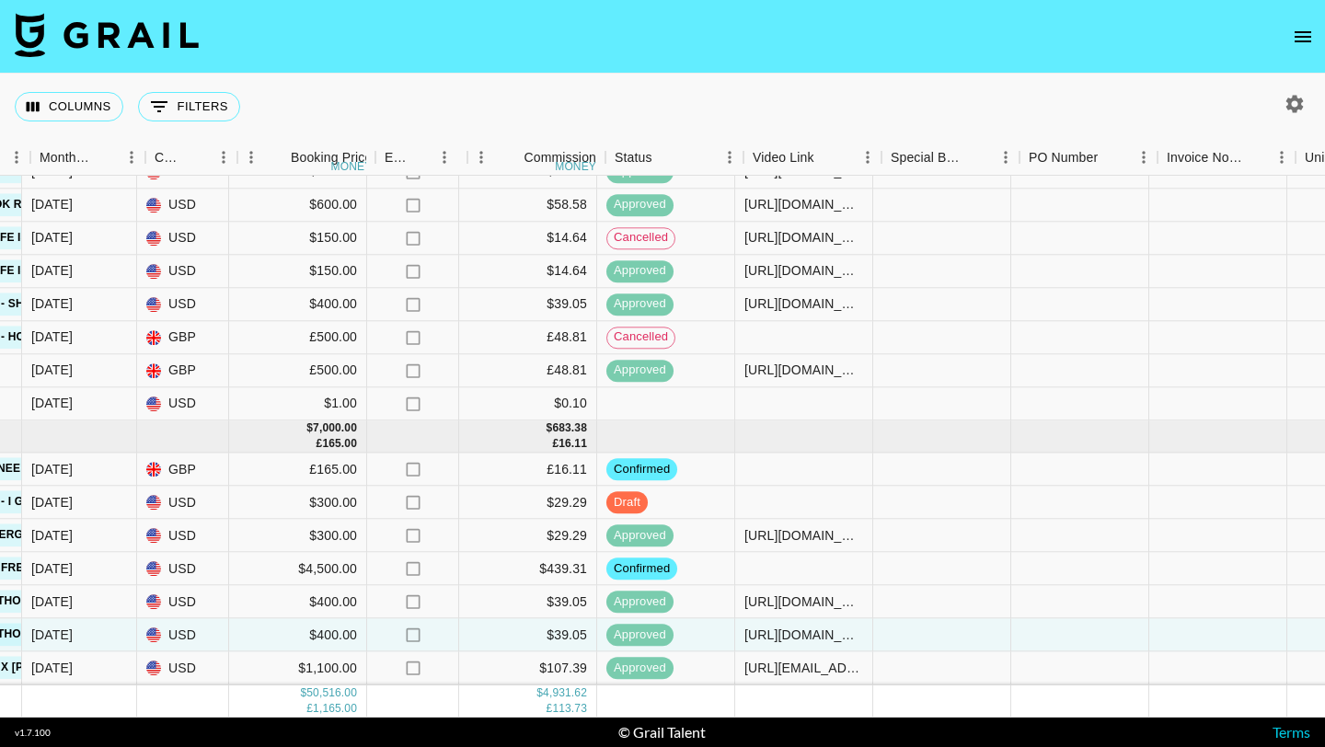
scroll to position [1696, 996]
